Goal: Task Accomplishment & Management: Manage account settings

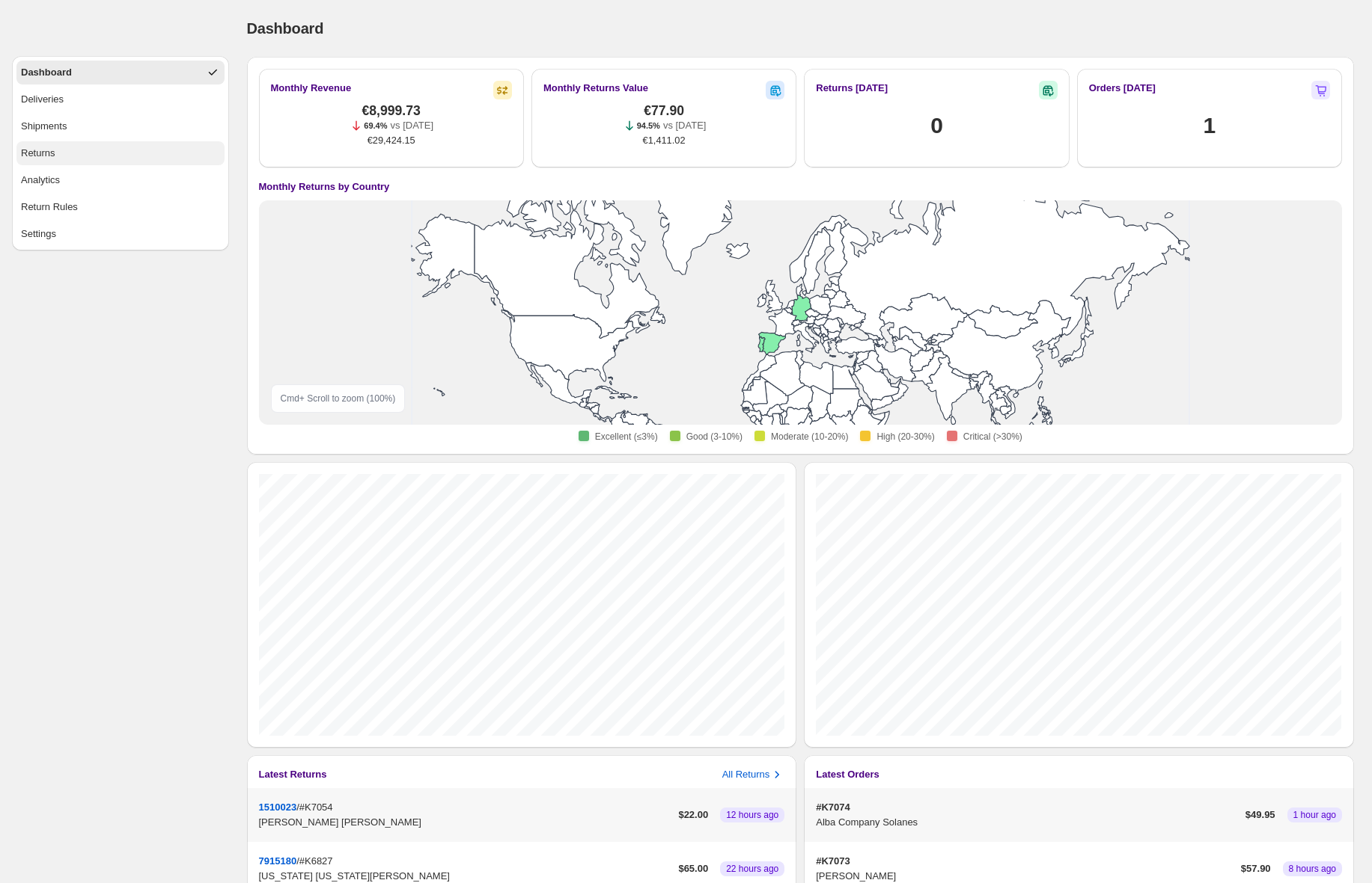
click at [50, 151] on div "Returns" at bounding box center [38, 153] width 35 height 15
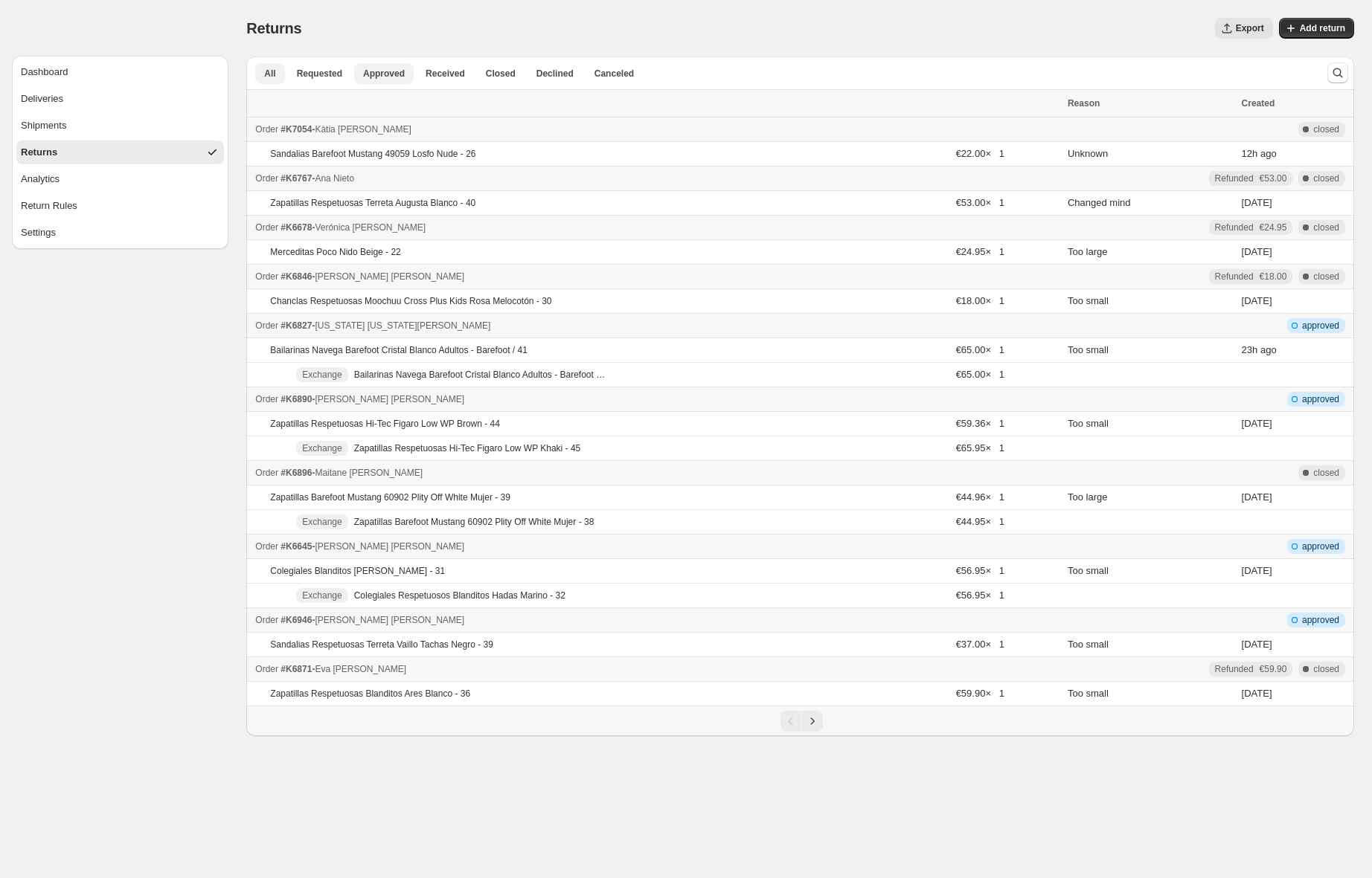
click at [386, 72] on span "Approved" at bounding box center [384, 73] width 42 height 12
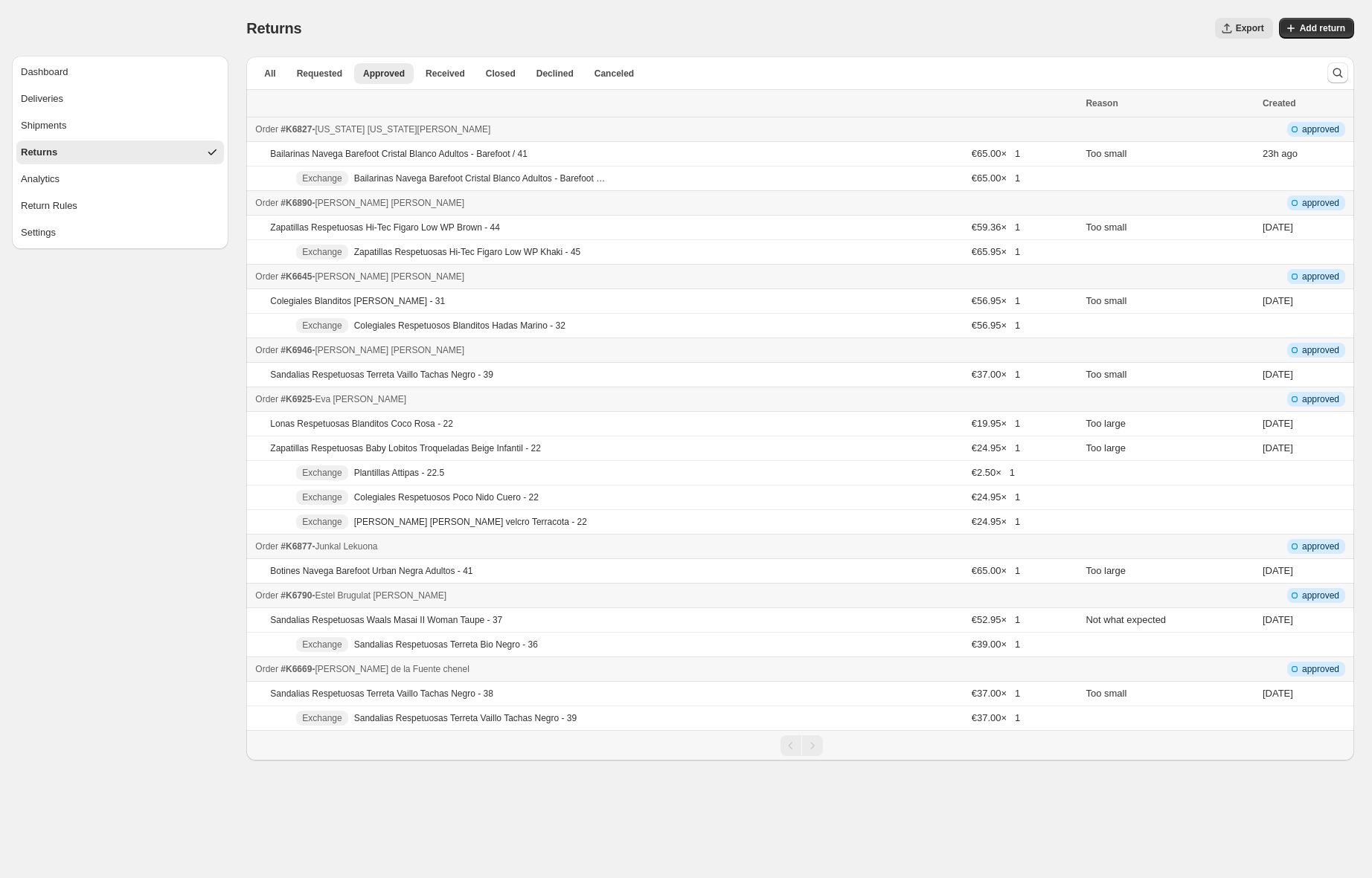
click at [814, 750] on div "Pagination" at bounding box center [813, 746] width 21 height 21
click at [618, 673] on div "Order #K6669 - [PERSON_NAME] de la [PERSON_NAME] - Return 9435386" at bounding box center [666, 669] width 822 height 15
click at [635, 601] on div "Order #K6790 - [PERSON_NAME] Brugulat [PERSON_NAME] - Return 5342723" at bounding box center [666, 595] width 822 height 15
click at [620, 402] on div "Order #K6925 - [PERSON_NAME] [PERSON_NAME] - Return 6867094" at bounding box center [666, 399] width 822 height 15
